Goal: Task Accomplishment & Management: Complete application form

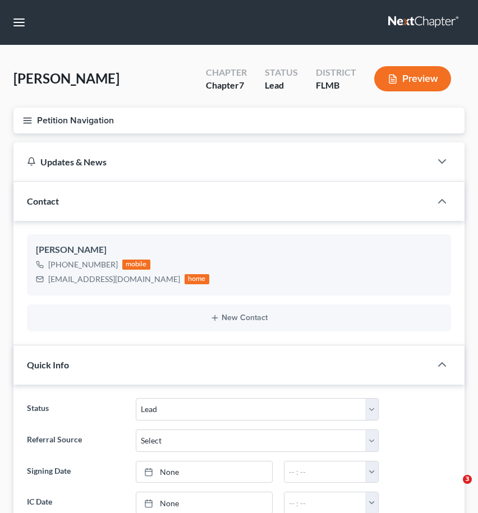
select select "4"
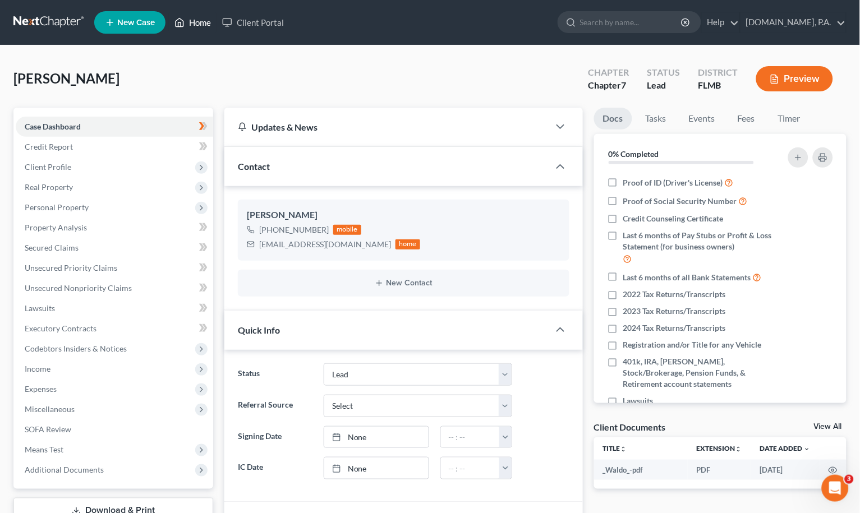
click at [201, 17] on link "Home" at bounding box center [193, 22] width 48 height 20
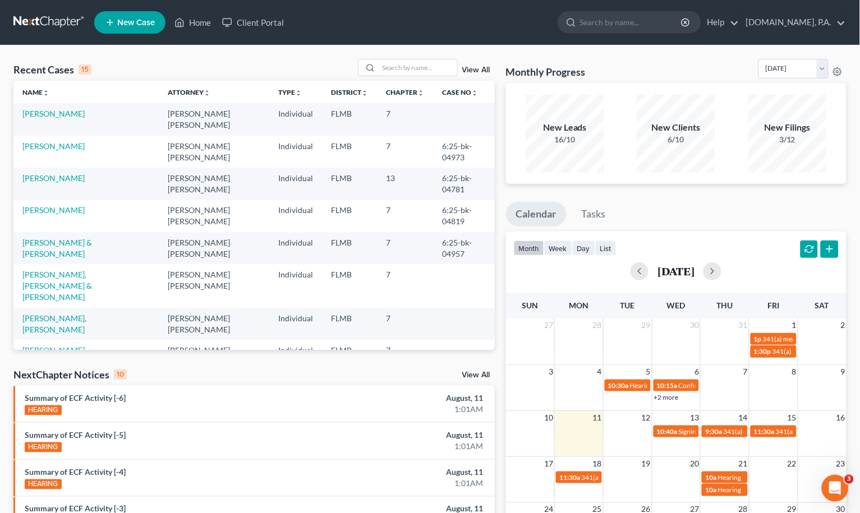
click at [477, 74] on div "View All" at bounding box center [426, 67] width 137 height 17
click at [411, 71] on input "search" at bounding box center [418, 67] width 79 height 16
click at [415, 68] on input "search" at bounding box center [418, 67] width 79 height 16
click at [471, 70] on link "View All" at bounding box center [476, 70] width 28 height 8
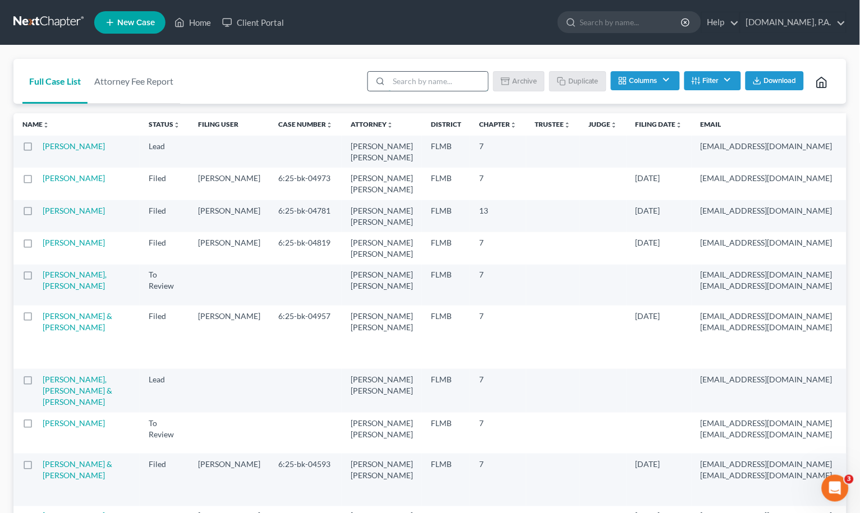
click at [423, 80] on input "search" at bounding box center [438, 81] width 99 height 19
type input "sample"
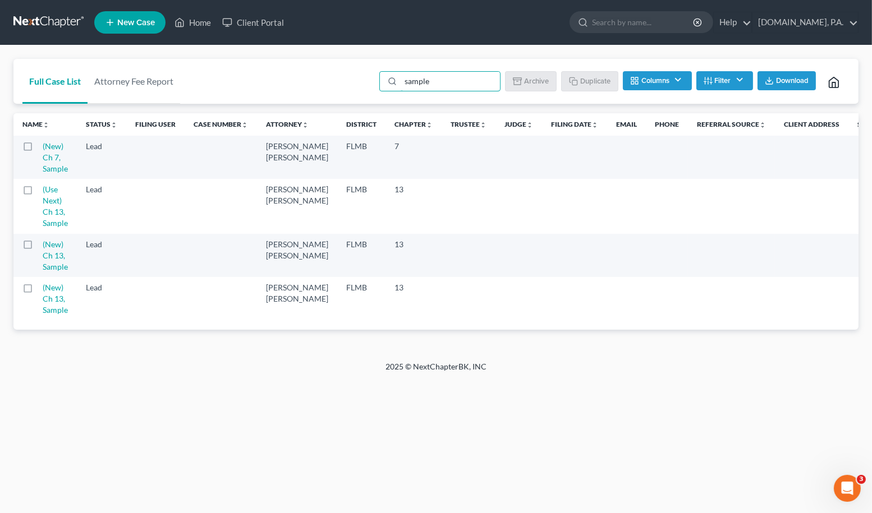
click at [38, 192] on label at bounding box center [38, 192] width 0 height 0
click at [43, 191] on input "checkbox" at bounding box center [46, 187] width 7 height 7
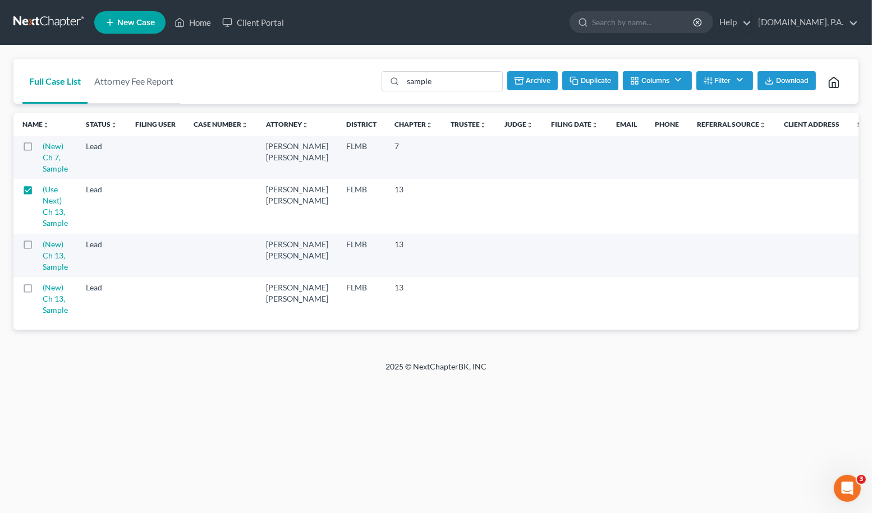
click at [477, 80] on button "Duplicate" at bounding box center [590, 80] width 56 height 19
checkbox input "false"
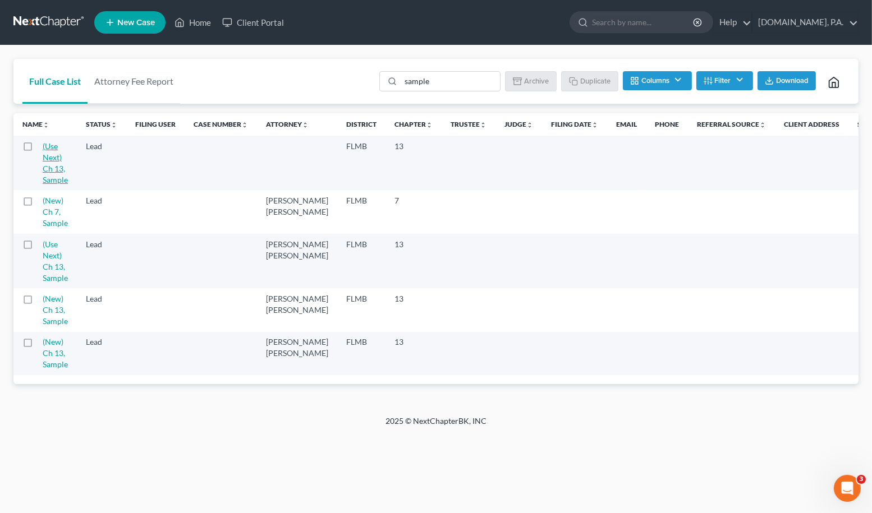
click at [49, 176] on link "(Use Next) Ch 13, Sample" at bounding box center [55, 162] width 25 height 43
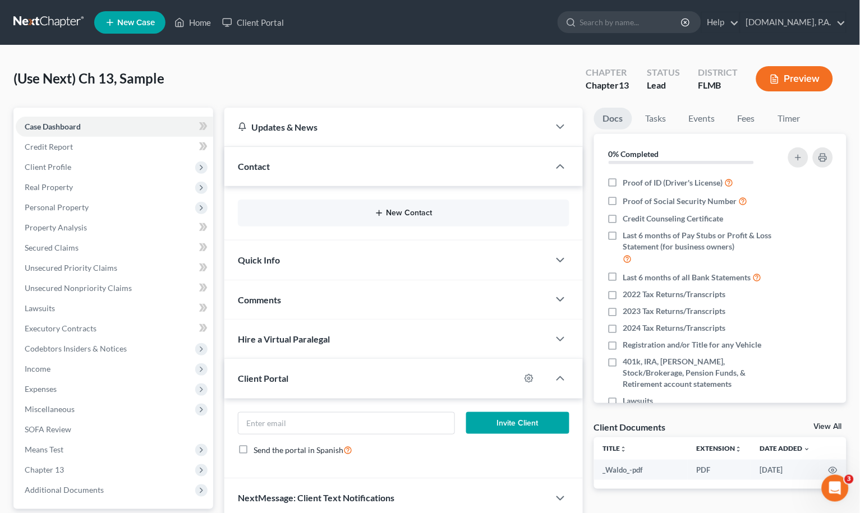
click at [405, 216] on button "New Contact" at bounding box center [403, 213] width 313 height 9
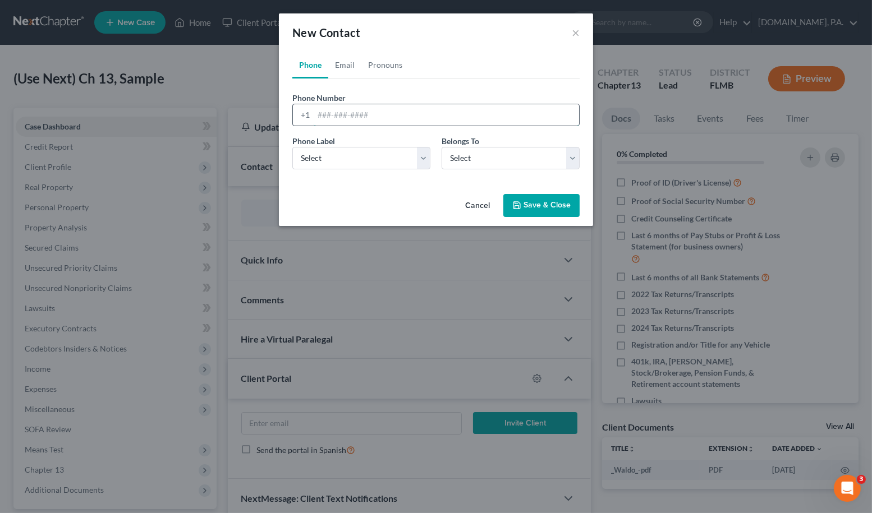
click at [315, 113] on input "tel" at bounding box center [445, 114] width 265 height 21
paste input "4079498138"
click at [332, 108] on input "4079498138" at bounding box center [445, 114] width 265 height 21
click at [348, 113] on input "407-9498138" at bounding box center [445, 114] width 265 height 21
type input "[PHONE_NUMBER]"
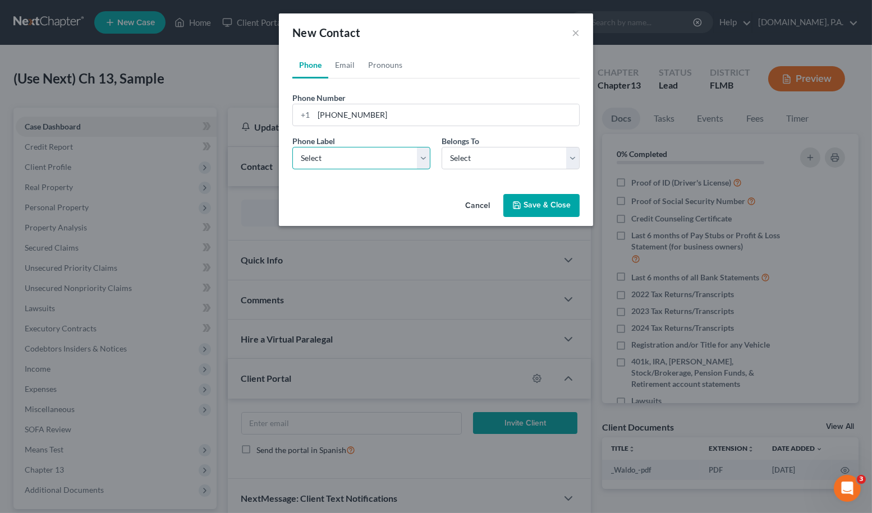
click at [421, 155] on select "Select Mobile Home Work Other" at bounding box center [361, 158] width 138 height 22
select select "0"
click at [292, 147] on select "Select Mobile Home Work Other" at bounding box center [361, 158] width 138 height 22
click at [477, 157] on select "Select Client Other" at bounding box center [510, 158] width 138 height 22
select select "0"
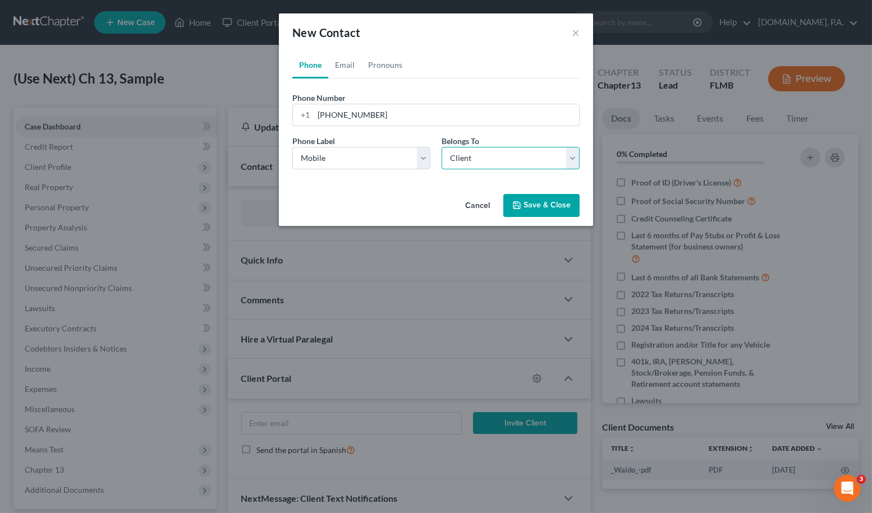
click at [441, 147] on select "Select Client Other" at bounding box center [510, 158] width 138 height 22
click at [344, 60] on link "Email" at bounding box center [344, 65] width 33 height 27
click at [320, 110] on input "email" at bounding box center [445, 114] width 265 height 21
paste input "[EMAIL_ADDRESS][DOMAIN_NAME]"
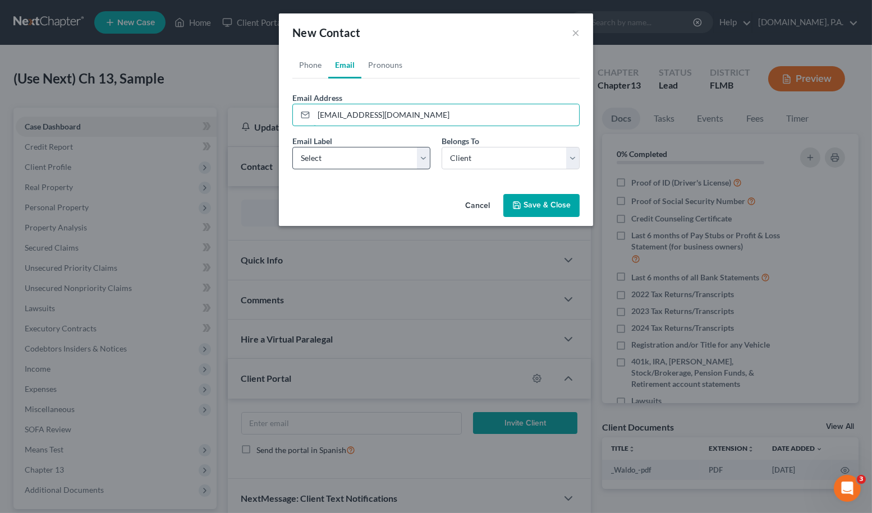
type input "[EMAIL_ADDRESS][DOMAIN_NAME]"
click at [428, 160] on select "Select Home Work Other" at bounding box center [361, 158] width 138 height 22
select select "0"
click at [292, 147] on select "Select Home Work Other" at bounding box center [361, 158] width 138 height 22
click at [384, 66] on link "Pronouns" at bounding box center [385, 65] width 48 height 27
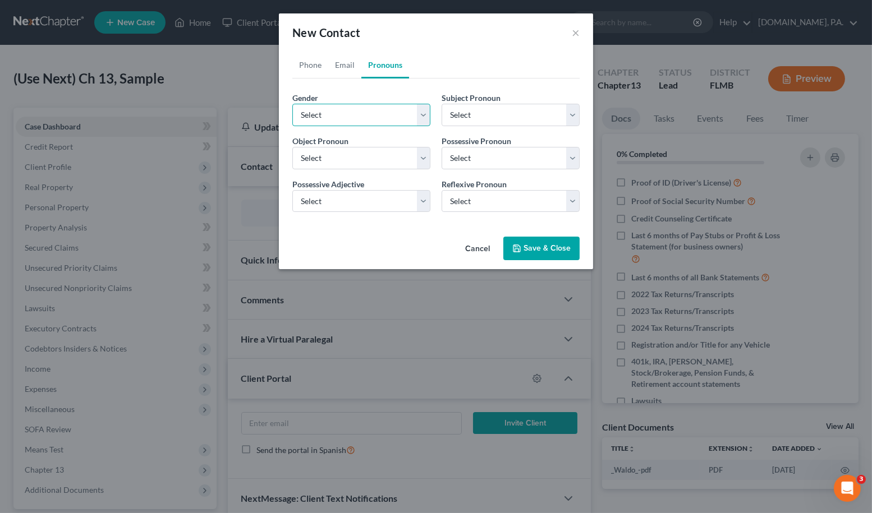
click at [424, 121] on select "Select [DEMOGRAPHIC_DATA] [DEMOGRAPHIC_DATA] [DEMOGRAPHIC_DATA] More Than One P…" at bounding box center [361, 115] width 138 height 22
select select "0"
click at [292, 104] on select "Select [DEMOGRAPHIC_DATA] [DEMOGRAPHIC_DATA] [DEMOGRAPHIC_DATA] More Than One P…" at bounding box center [361, 115] width 138 height 22
select select "0"
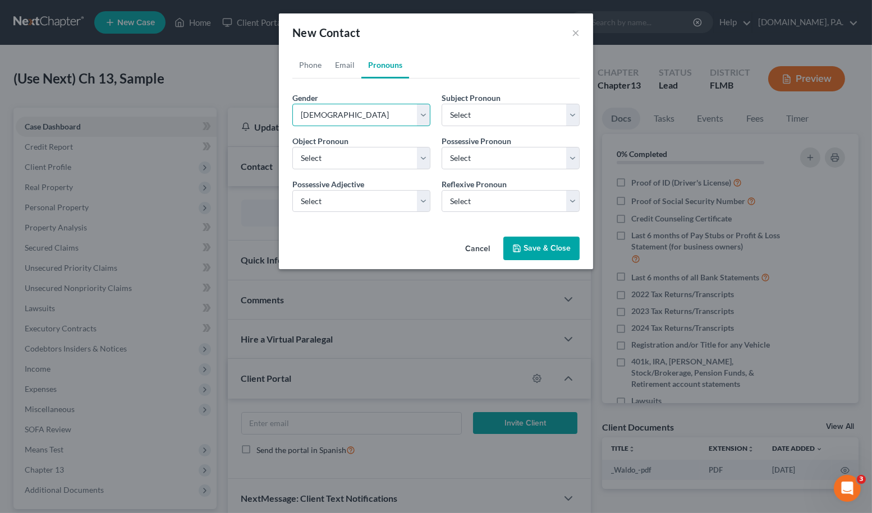
select select "0"
click at [477, 245] on button "Save & Close" at bounding box center [541, 249] width 76 height 24
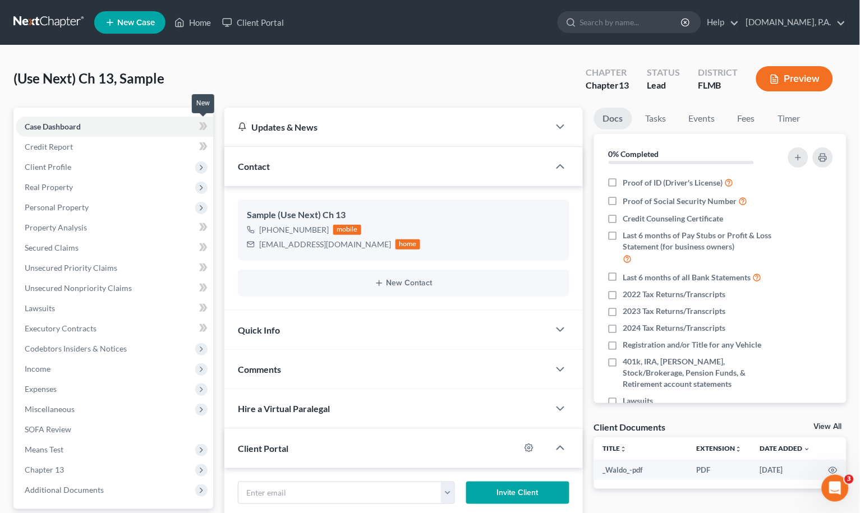
click at [202, 122] on icon at bounding box center [203, 126] width 8 height 14
click at [50, 163] on span "Client Profile" at bounding box center [48, 167] width 47 height 10
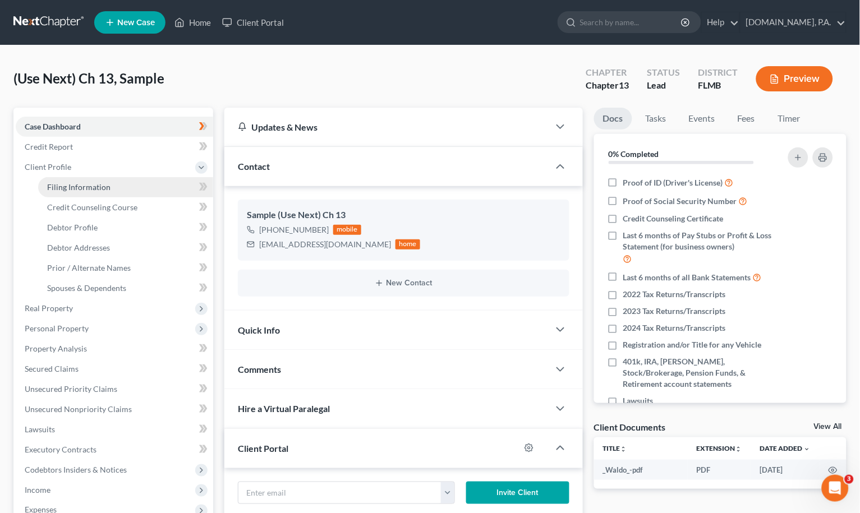
click at [91, 182] on span "Filing Information" at bounding box center [78, 187] width 63 height 10
select select "1"
select select "0"
select select "3"
select select "15"
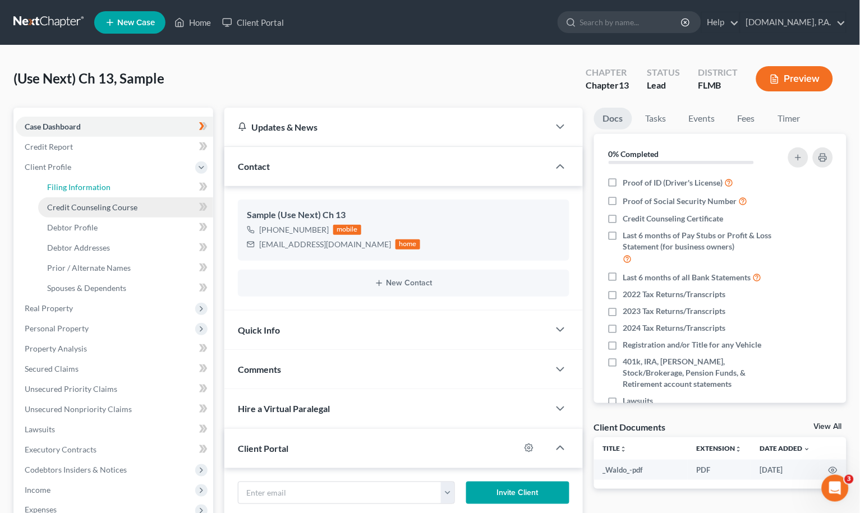
select select "0"
select select "9"
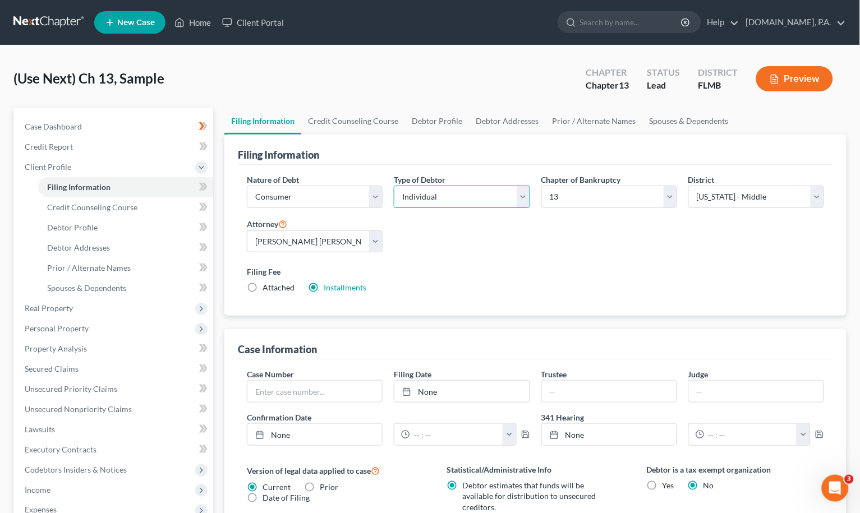
click at [477, 197] on select "Select Individual Joint" at bounding box center [462, 197] width 136 height 22
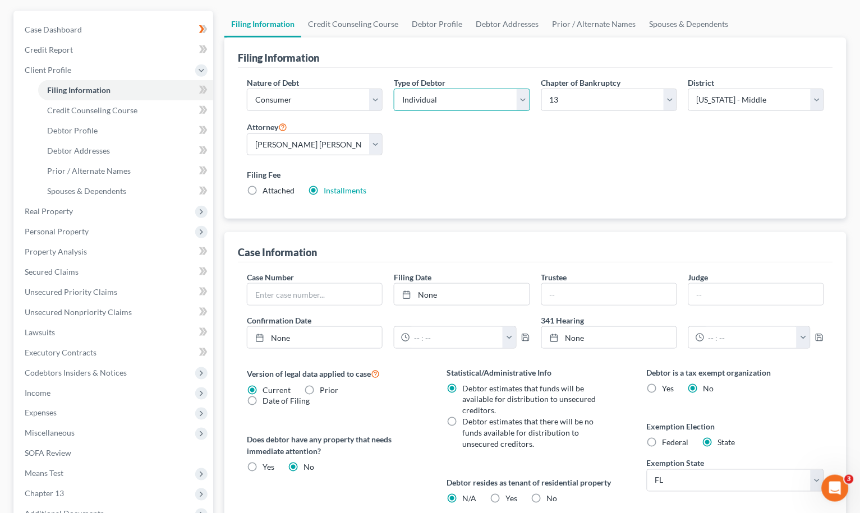
scroll to position [224, 0]
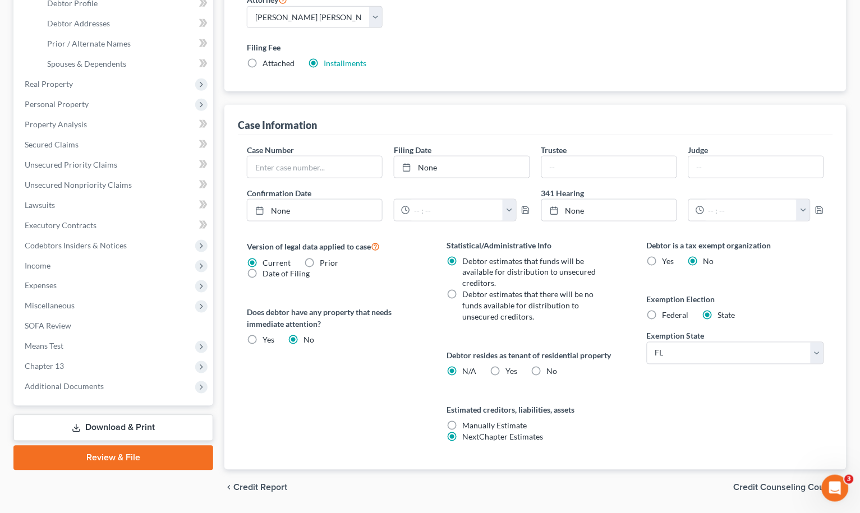
click at [477, 374] on label "No" at bounding box center [552, 371] width 11 height 11
click at [477, 374] on input "No" at bounding box center [554, 369] width 7 height 7
radio input "true"
radio input "false"
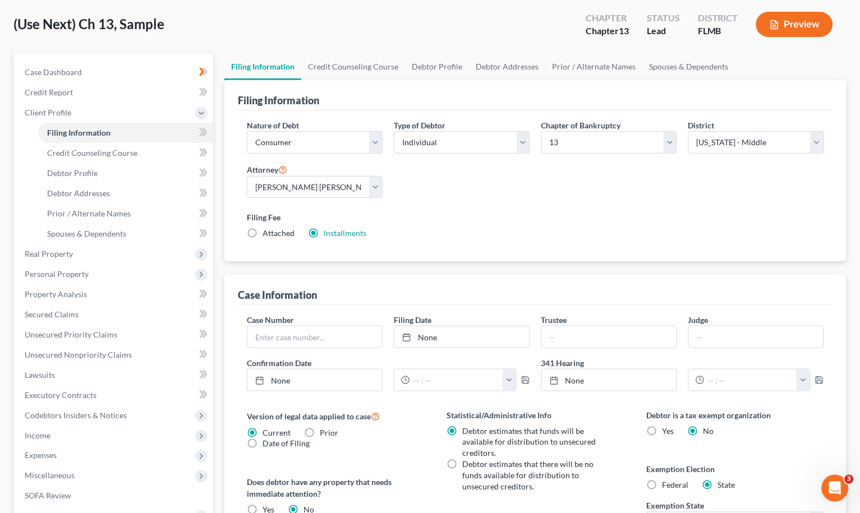
scroll to position [0, 0]
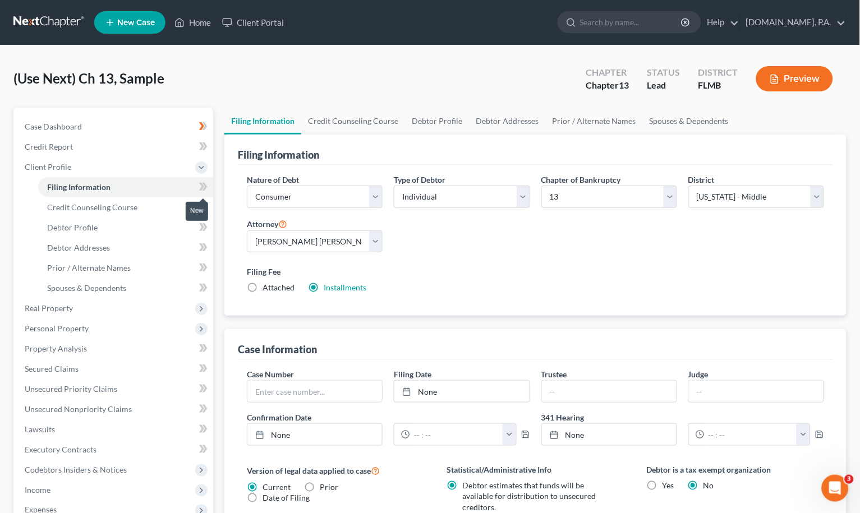
click at [201, 182] on icon at bounding box center [203, 187] width 8 height 14
click at [76, 227] on span "Debtor Profile" at bounding box center [72, 228] width 50 height 10
select select "0"
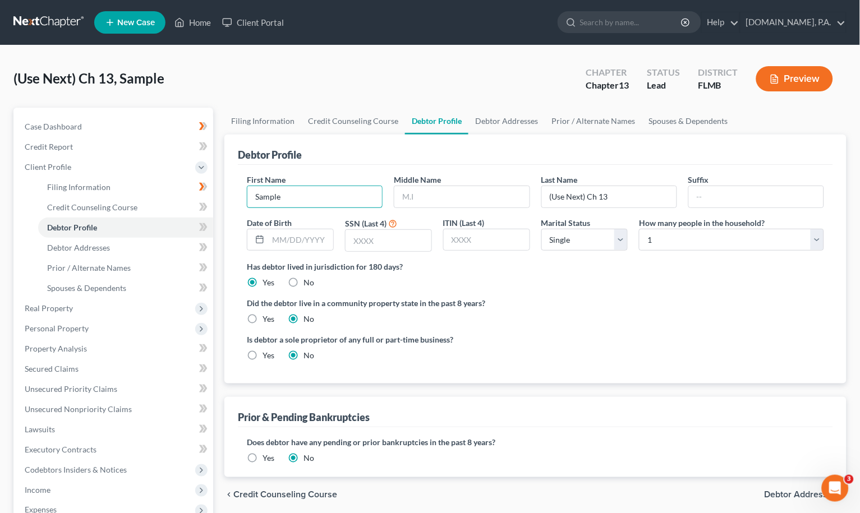
drag, startPoint x: 306, startPoint y: 195, endPoint x: 245, endPoint y: 197, distance: 60.6
click at [245, 197] on div "First Name Sample" at bounding box center [314, 191] width 147 height 34
type input "[PERSON_NAME]"
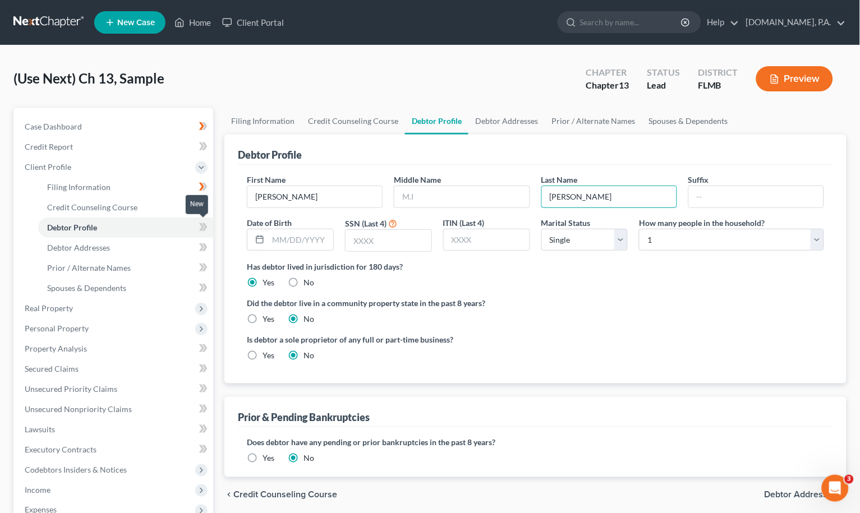
type input "[PERSON_NAME]"
click at [200, 223] on icon at bounding box center [201, 227] width 5 height 8
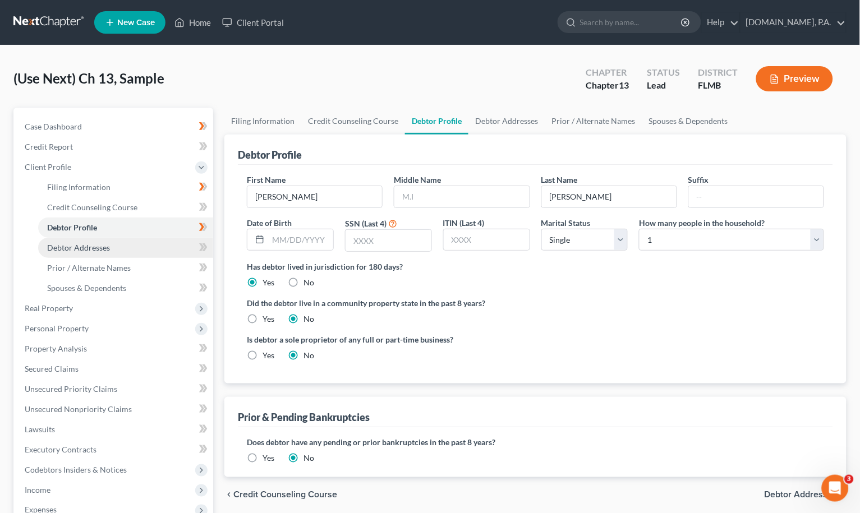
click at [92, 248] on span "Debtor Addresses" at bounding box center [78, 248] width 63 height 10
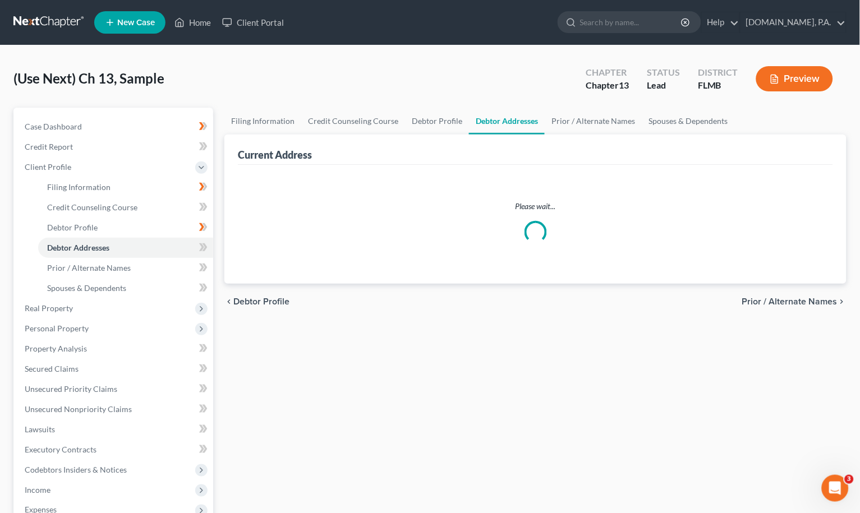
select select "0"
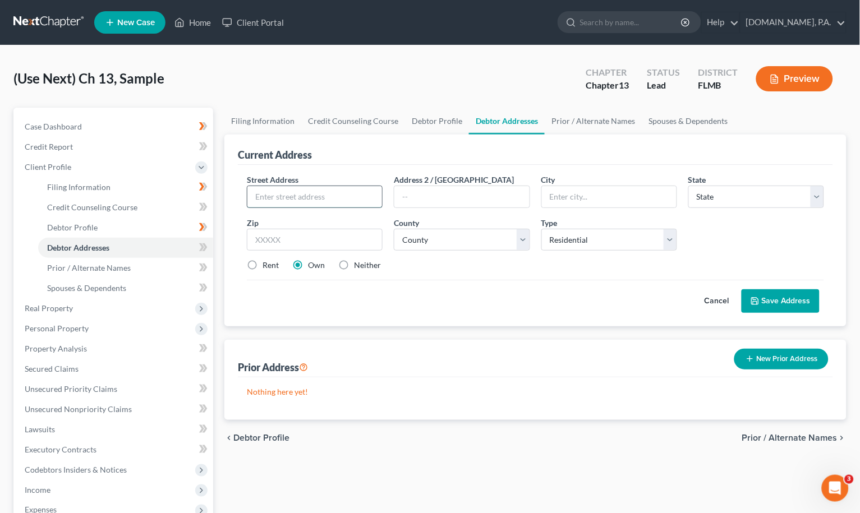
click at [297, 195] on input "text" at bounding box center [314, 196] width 135 height 21
paste input "[STREET_ADDRESS]"
type input "[STREET_ADDRESS]"
click at [303, 240] on input "text" at bounding box center [315, 240] width 136 height 22
type input "32792"
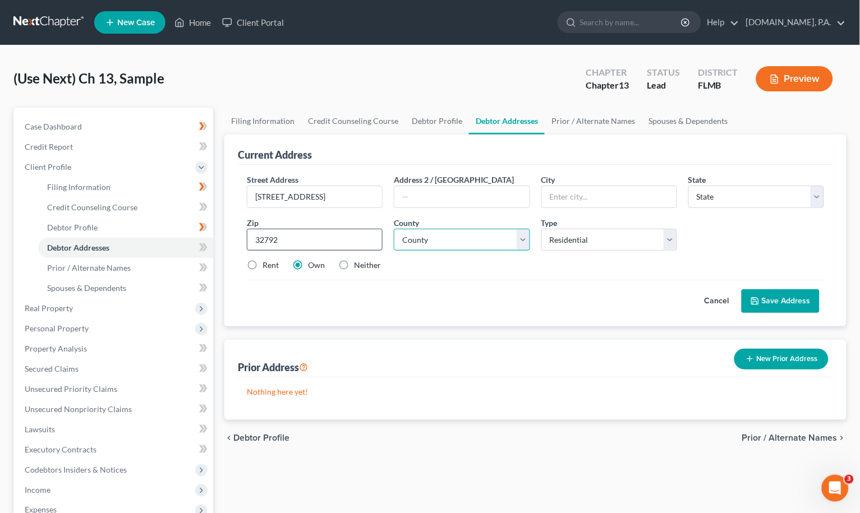
type input "[GEOGRAPHIC_DATA]"
select select "9"
click at [477, 240] on select "County [GEOGRAPHIC_DATA] [GEOGRAPHIC_DATA] [GEOGRAPHIC_DATA] [GEOGRAPHIC_DATA] …" at bounding box center [462, 240] width 136 height 22
select select "56"
click at [394, 229] on select "County [GEOGRAPHIC_DATA] [GEOGRAPHIC_DATA] [GEOGRAPHIC_DATA] [GEOGRAPHIC_DATA] …" at bounding box center [462, 240] width 136 height 22
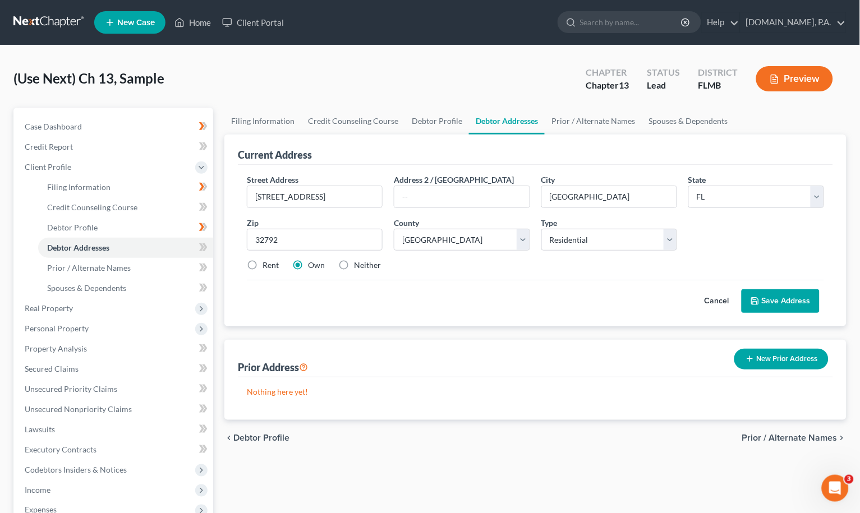
click at [477, 296] on button "Save Address" at bounding box center [780, 301] width 78 height 24
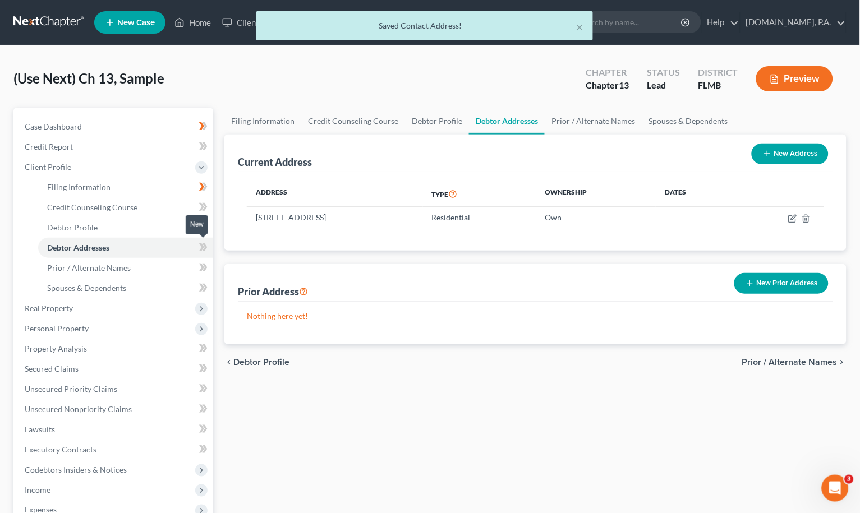
click at [203, 241] on icon at bounding box center [203, 248] width 8 height 14
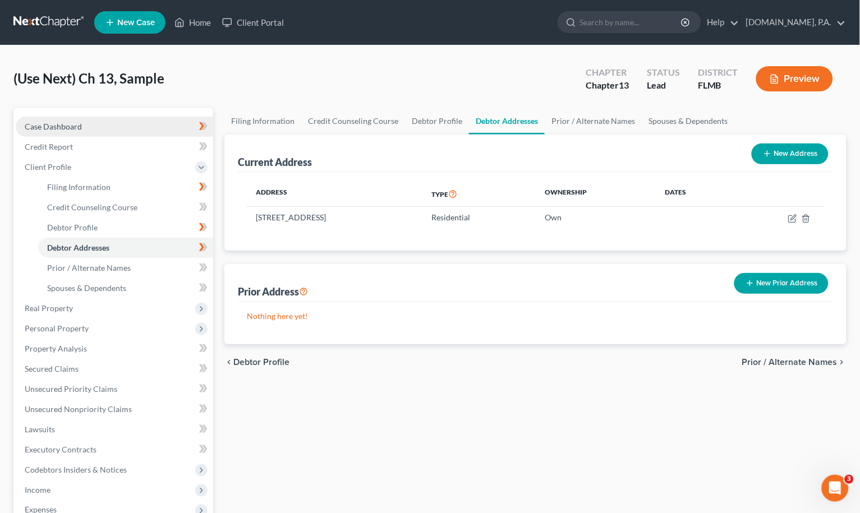
click at [54, 124] on span "Case Dashboard" at bounding box center [53, 127] width 57 height 10
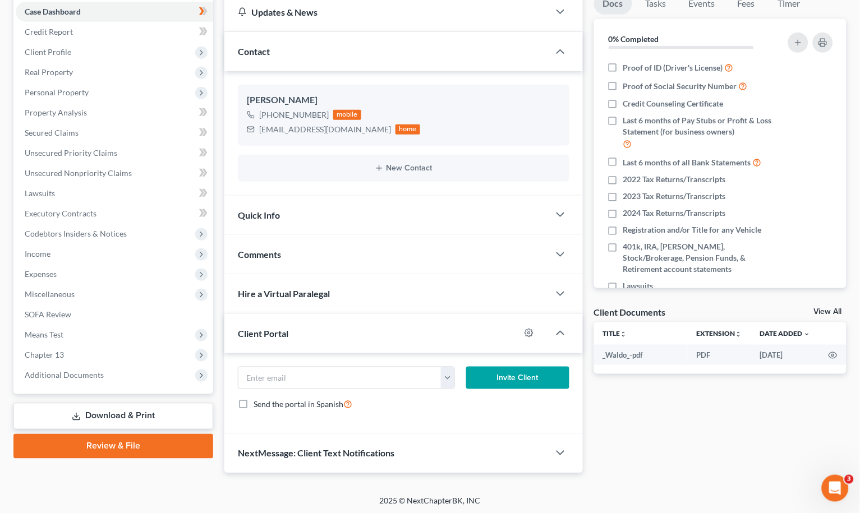
scroll to position [117, 0]
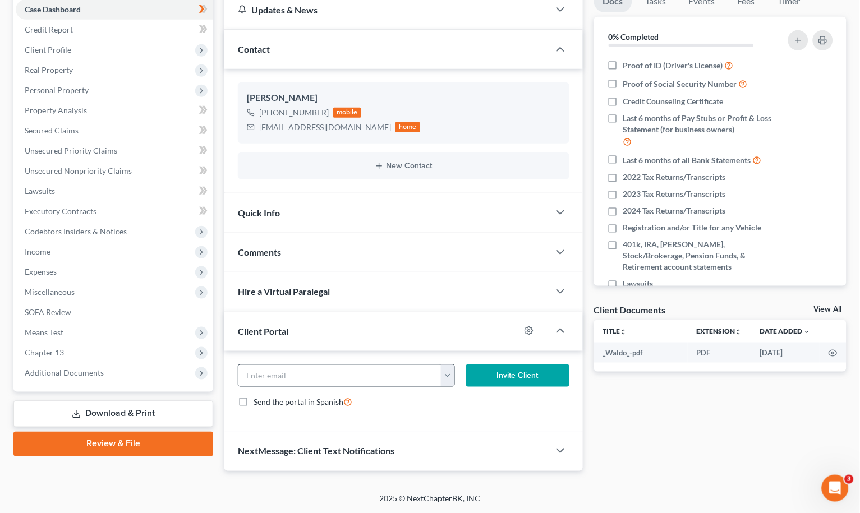
click at [449, 371] on button "button" at bounding box center [447, 375] width 13 height 21
click at [465, 403] on link "[EMAIL_ADDRESS][DOMAIN_NAME]" at bounding box center [517, 400] width 153 height 19
type input "[EMAIL_ADDRESS][DOMAIN_NAME]"
click at [477, 368] on button "Invite Client" at bounding box center [517, 376] width 103 height 22
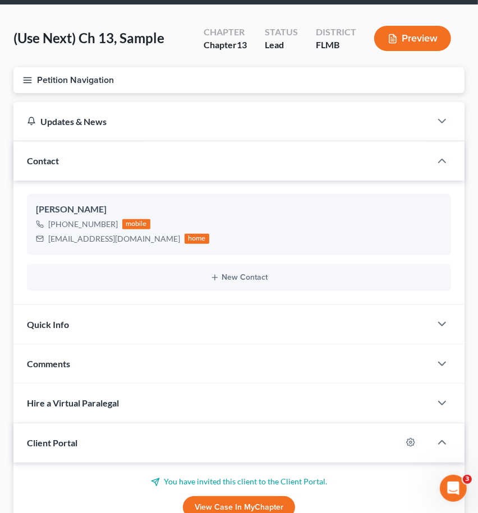
scroll to position [0, 0]
